Goal: Information Seeking & Learning: Learn about a topic

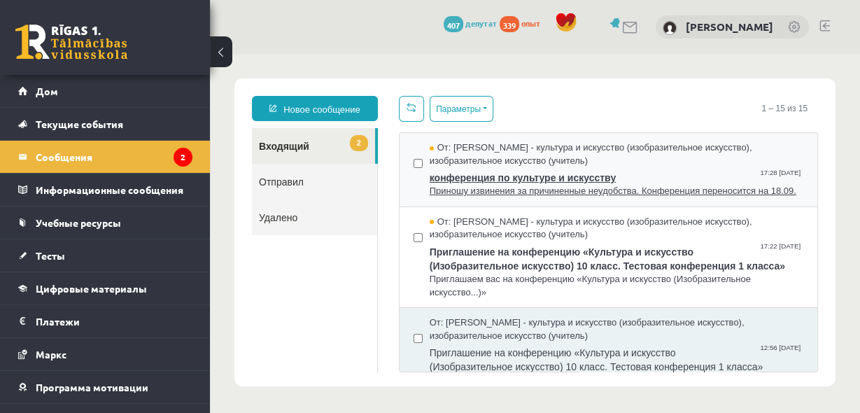
click at [672, 196] on font "Приношу извинения за причиненные неудобства. Конференция переносится на 18.09." at bounding box center [612, 190] width 367 height 10
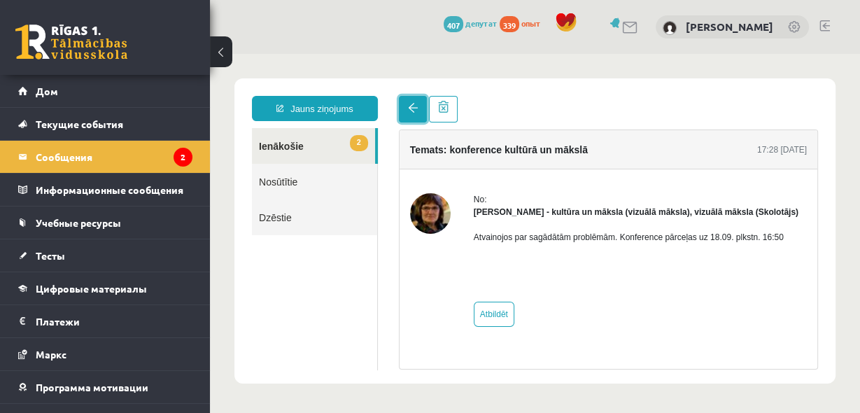
click at [414, 109] on span at bounding box center [413, 108] width 10 height 10
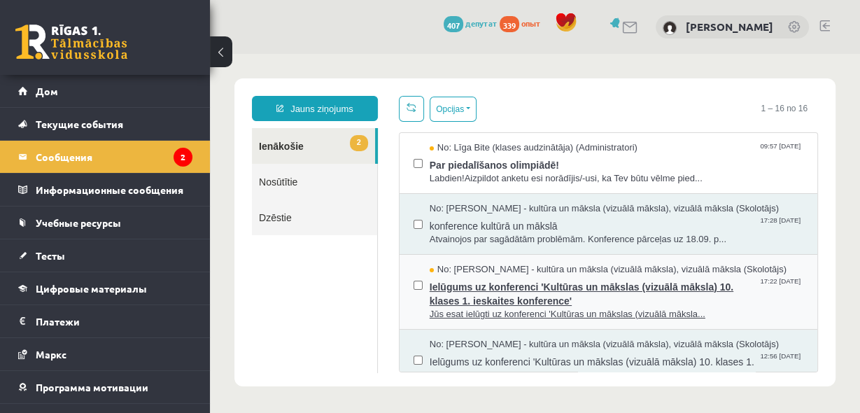
click at [512, 283] on span "Ielūgums uz konferenci 'Kultūras un mākslas (vizuālā māksla) 10. klases 1. iesk…" at bounding box center [616, 291] width 374 height 31
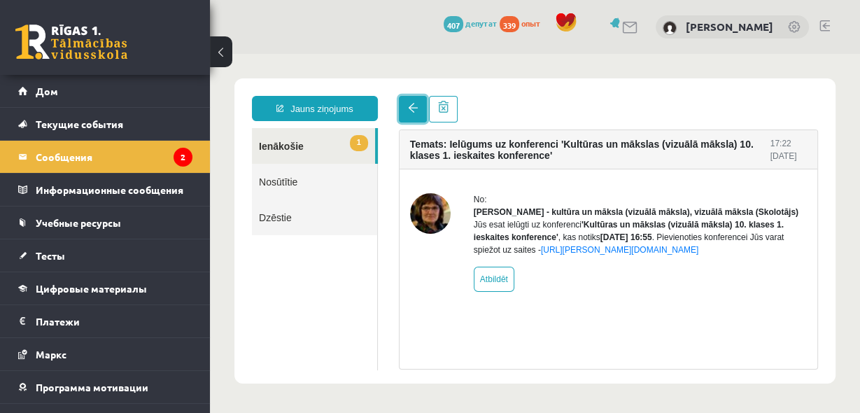
click at [413, 111] on span at bounding box center [413, 108] width 10 height 10
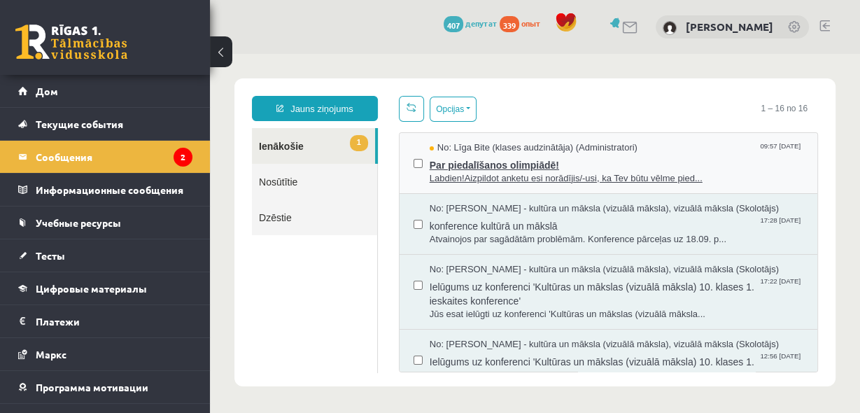
click at [502, 157] on span "Par piedalīšanos olimpiādē!" at bounding box center [616, 163] width 374 height 17
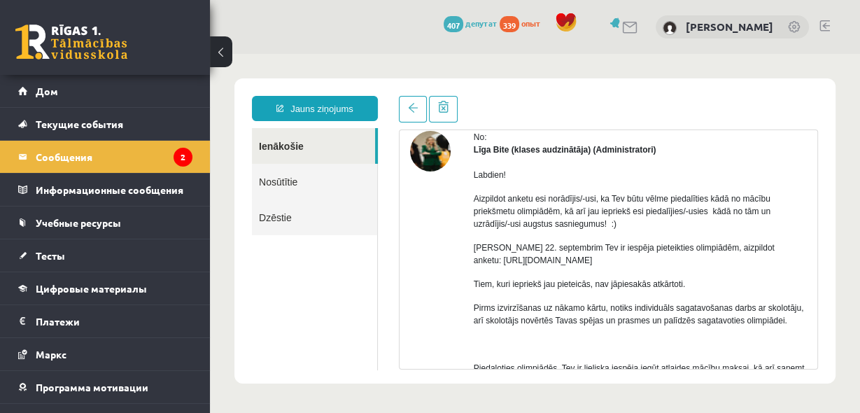
scroll to position [74, 0]
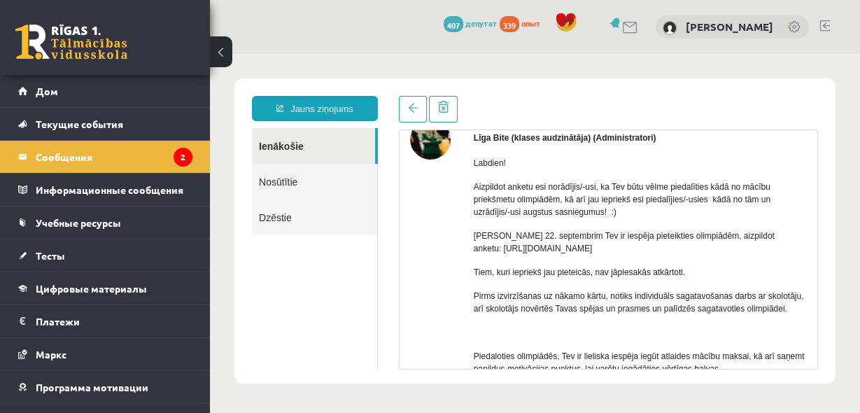
drag, startPoint x: 503, startPoint y: 246, endPoint x: 666, endPoint y: 247, distance: 163.0
click at [666, 247] on p "[PERSON_NAME] 22. septembrim Tev ir iespēja pieteikties olimpiādēm, aizpildot a…" at bounding box center [640, 241] width 333 height 25
copy p "[URL][DOMAIN_NAME]"
click at [439, 246] on div at bounding box center [430, 399] width 41 height 561
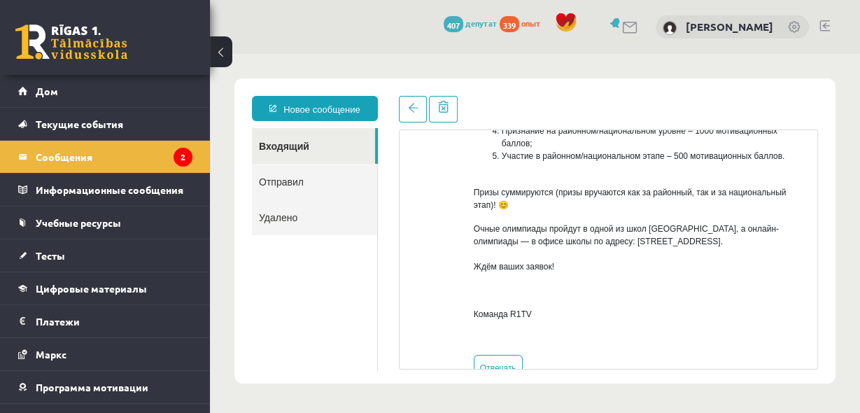
scroll to position [431, 0]
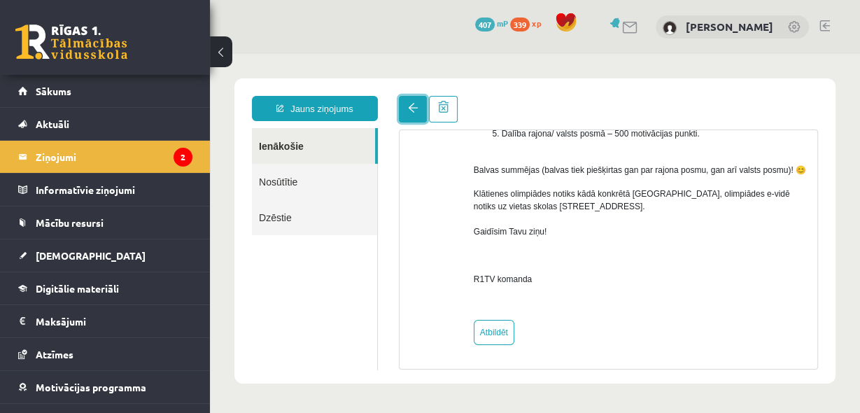
click at [399, 104] on link at bounding box center [413, 109] width 28 height 27
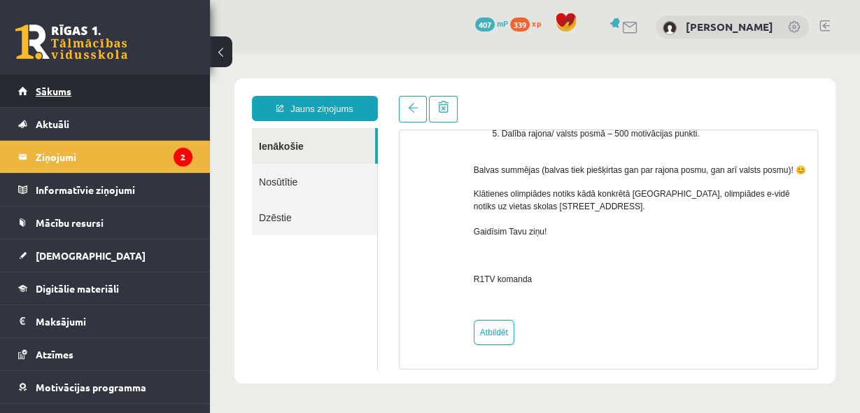
click at [41, 87] on span "Sākums" at bounding box center [54, 91] width 36 height 13
